Goal: Task Accomplishment & Management: Manage account settings

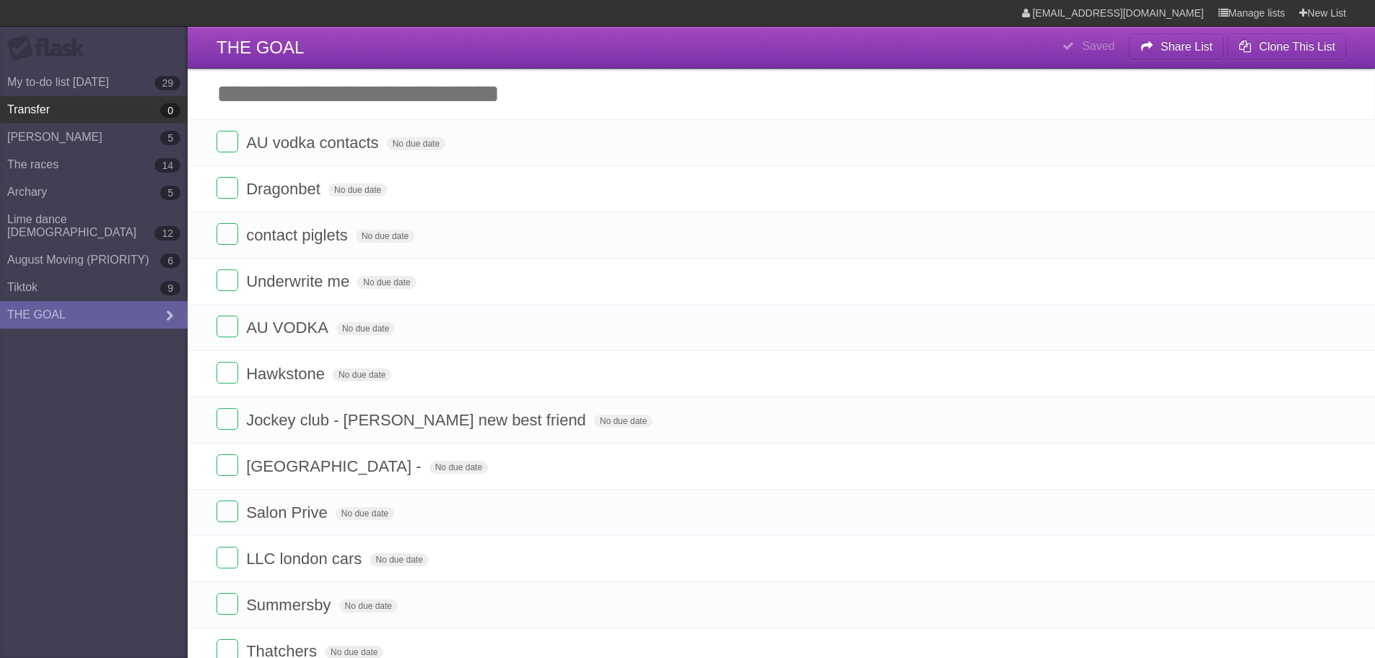
click at [46, 109] on link "Transfer 0" at bounding box center [94, 109] width 188 height 27
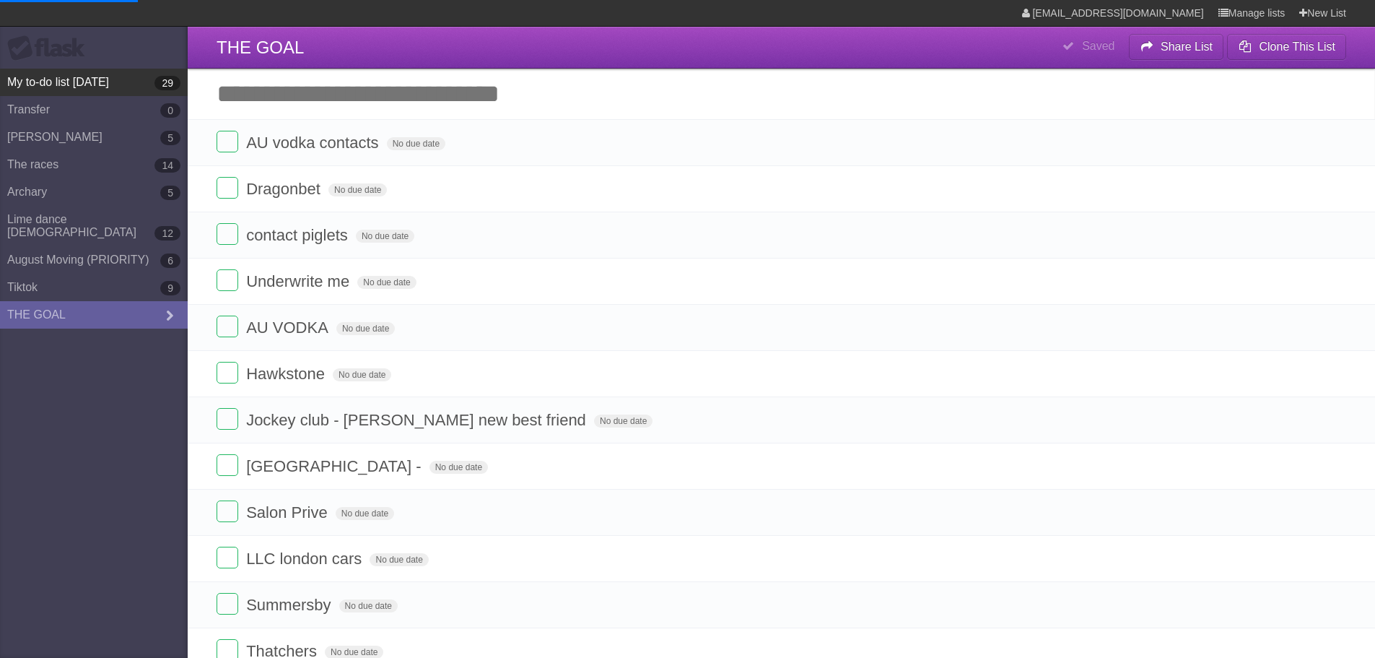
click at [53, 84] on link "My to-do list [DATE] 29" at bounding box center [94, 82] width 188 height 27
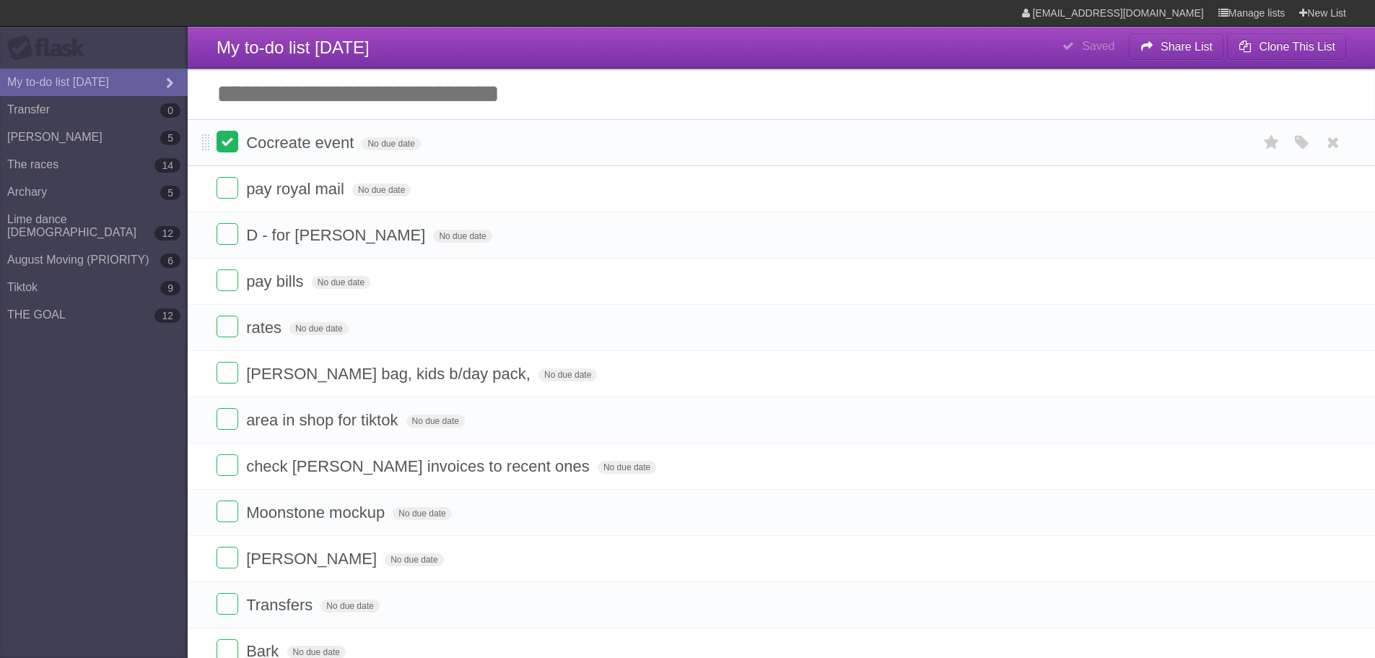
click at [225, 139] on label at bounding box center [228, 142] width 22 height 22
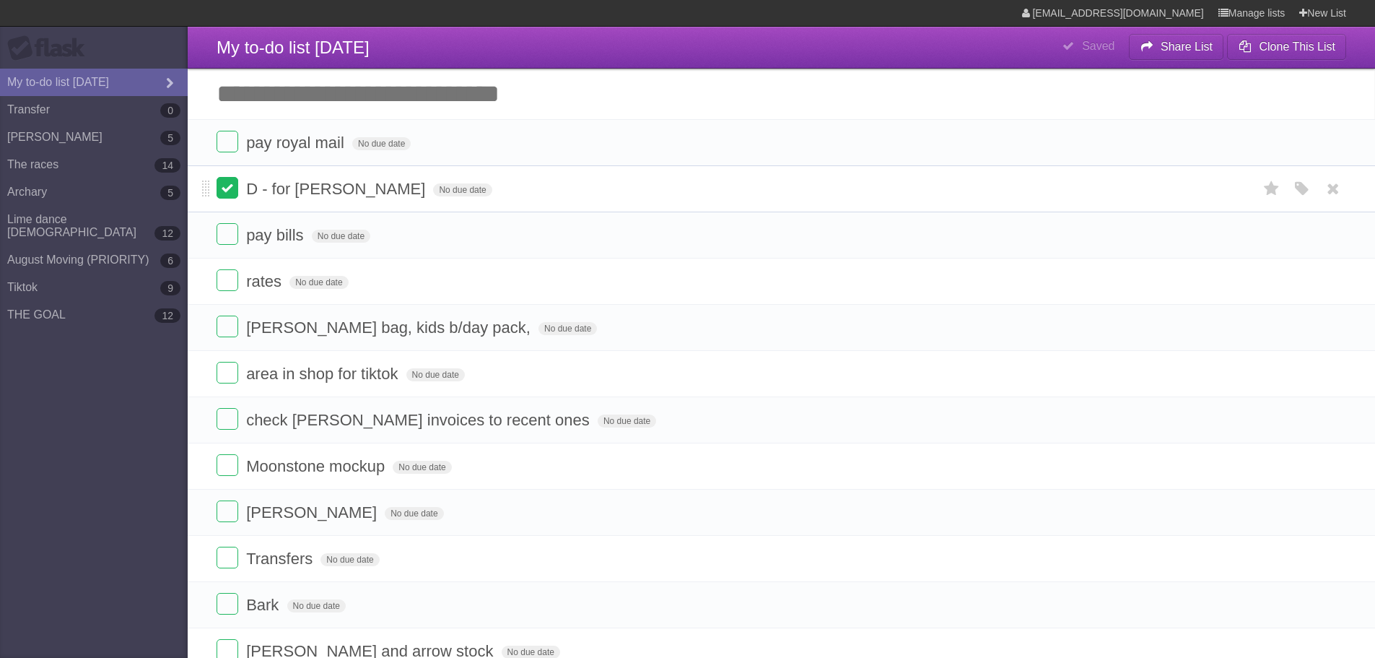
click at [223, 191] on label at bounding box center [228, 188] width 22 height 22
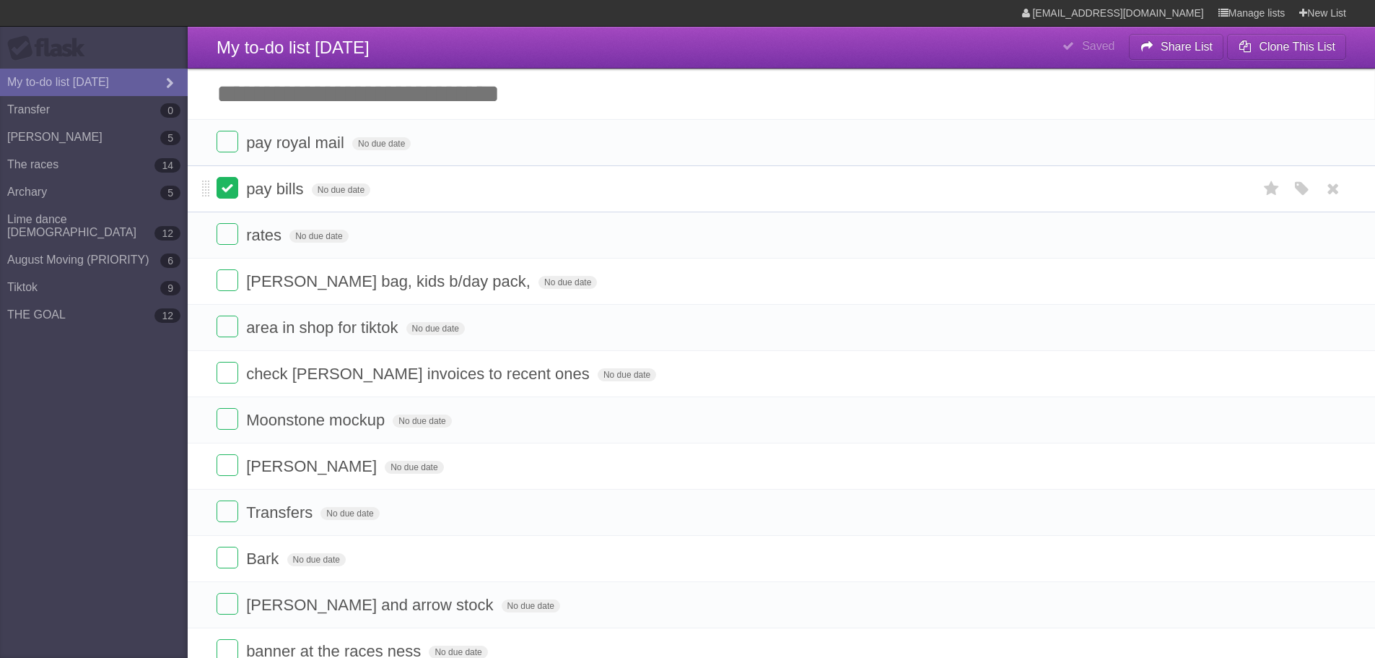
click at [228, 194] on label at bounding box center [228, 188] width 22 height 22
click at [233, 236] on label at bounding box center [228, 234] width 22 height 22
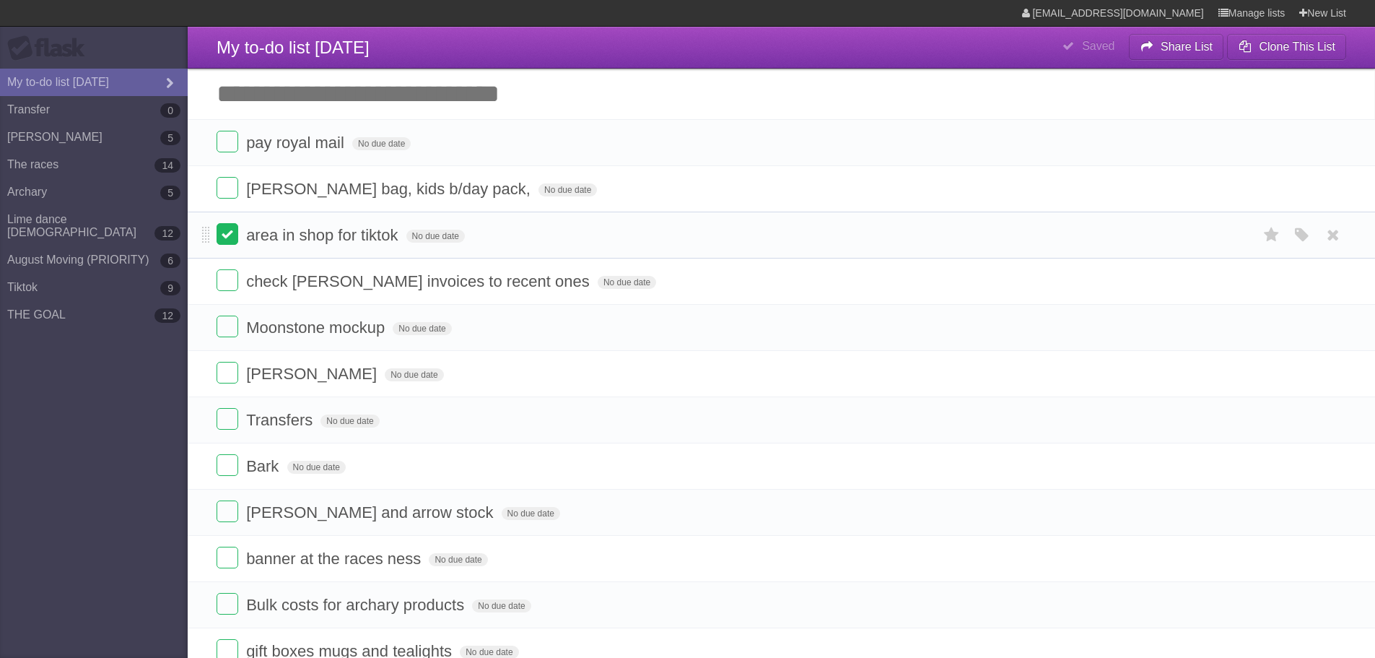
click at [232, 236] on label at bounding box center [228, 234] width 22 height 22
